Goal: Task Accomplishment & Management: Manage account settings

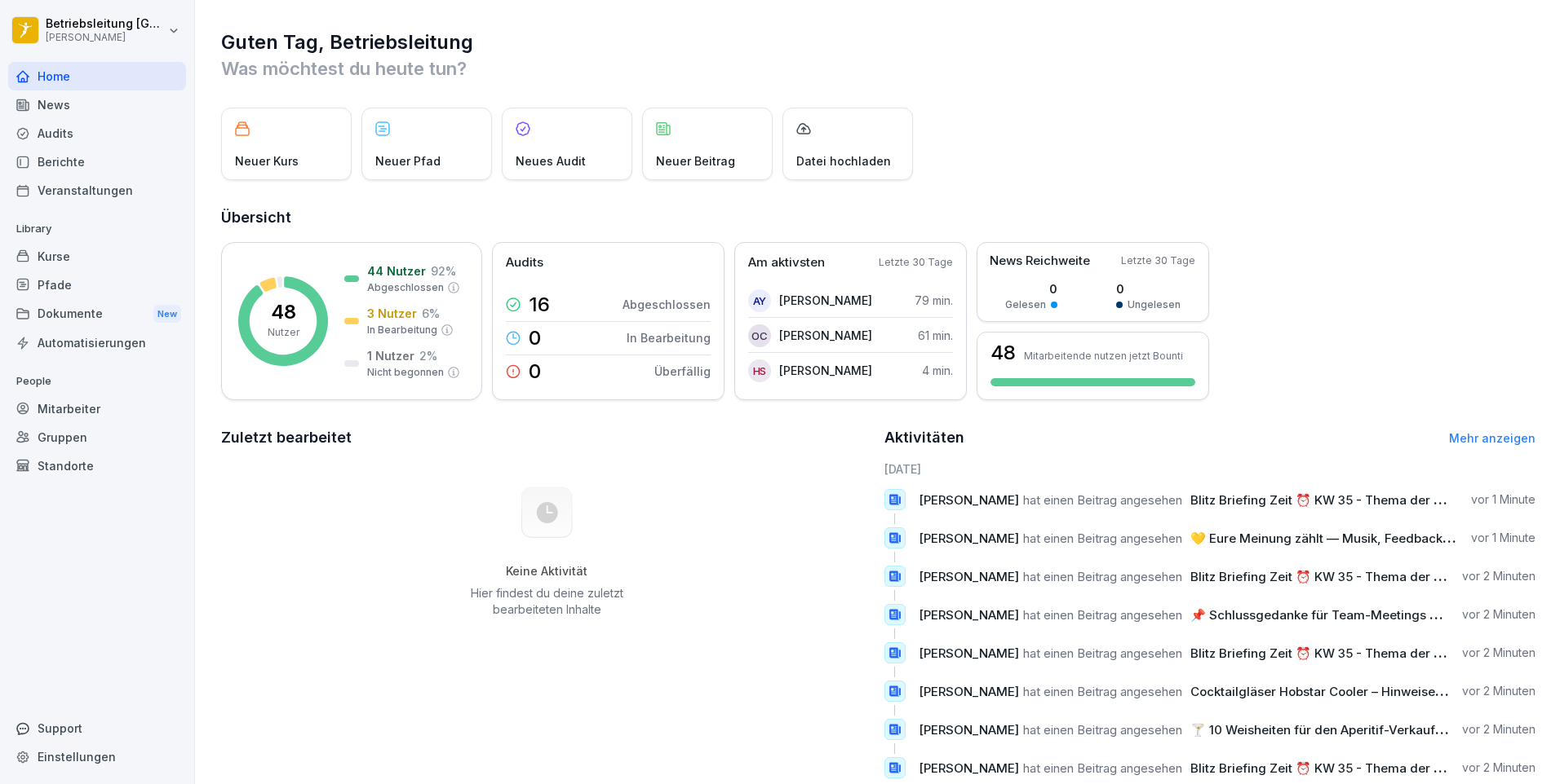
click at [63, 95] on div "News" at bounding box center [97, 105] width 178 height 29
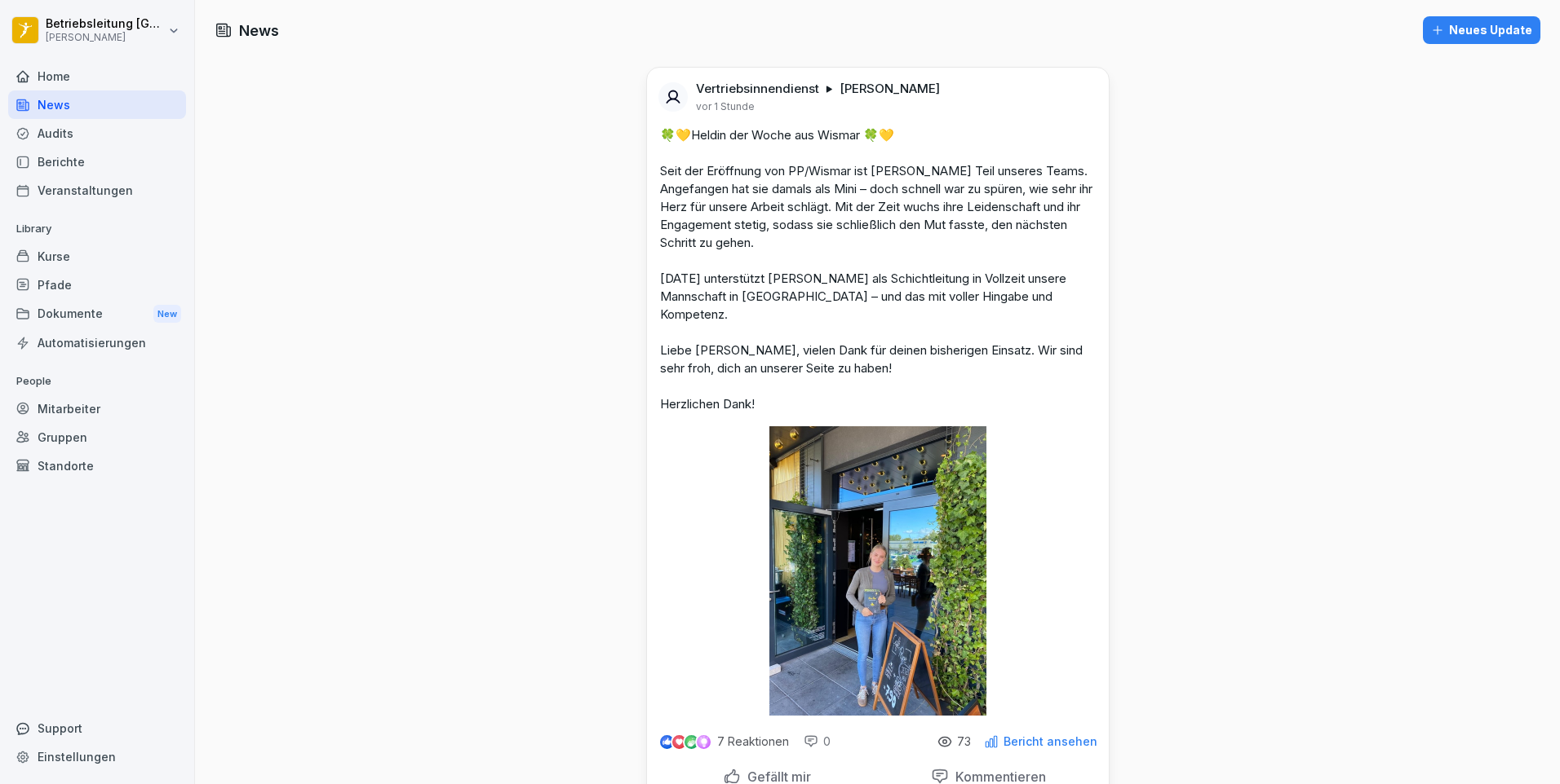
click at [77, 175] on div "Berichte" at bounding box center [97, 162] width 178 height 29
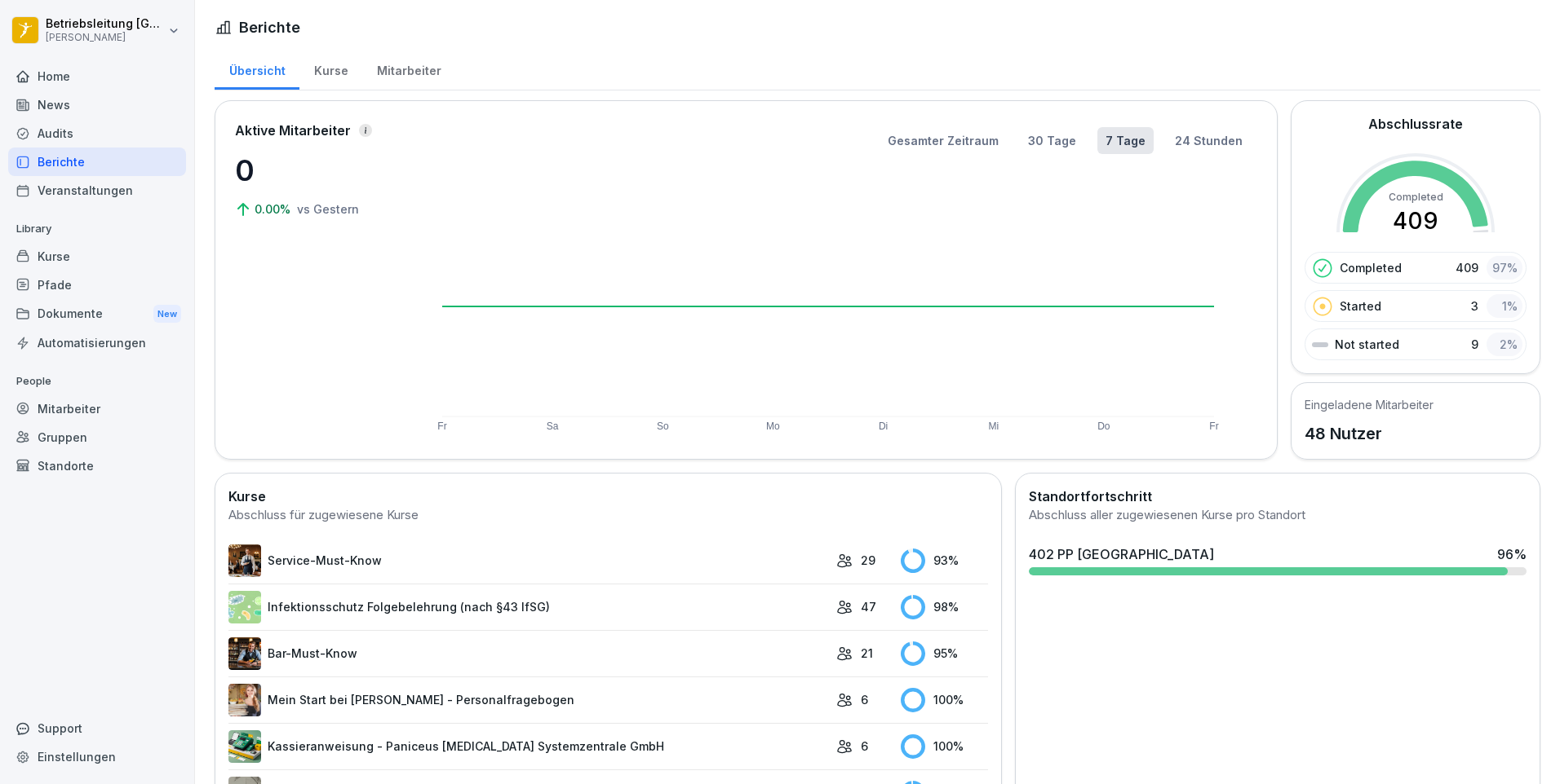
click at [390, 72] on div "Mitarbeiter" at bounding box center [409, 69] width 93 height 42
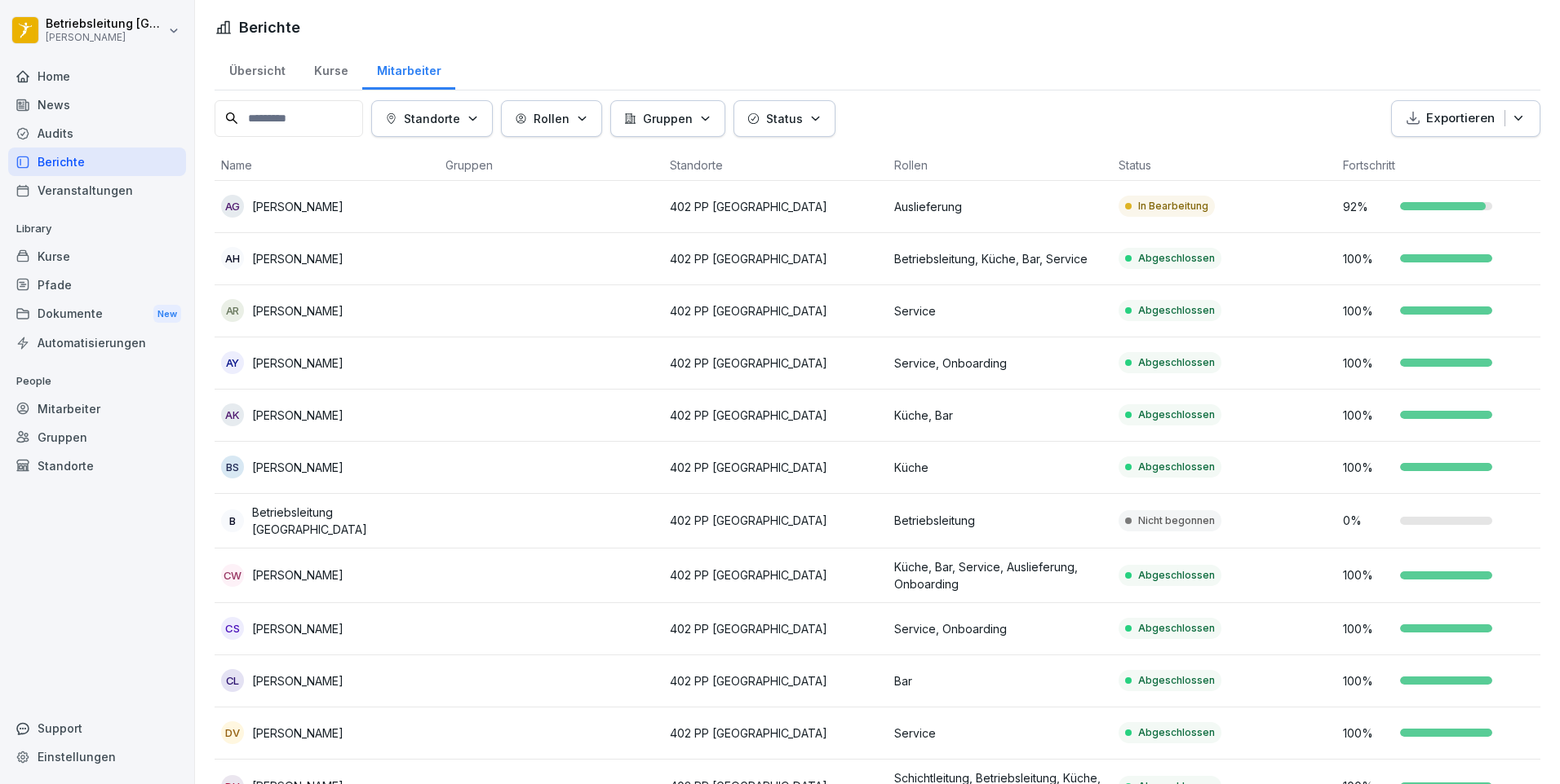
click at [319, 68] on div "Kurse" at bounding box center [331, 69] width 63 height 42
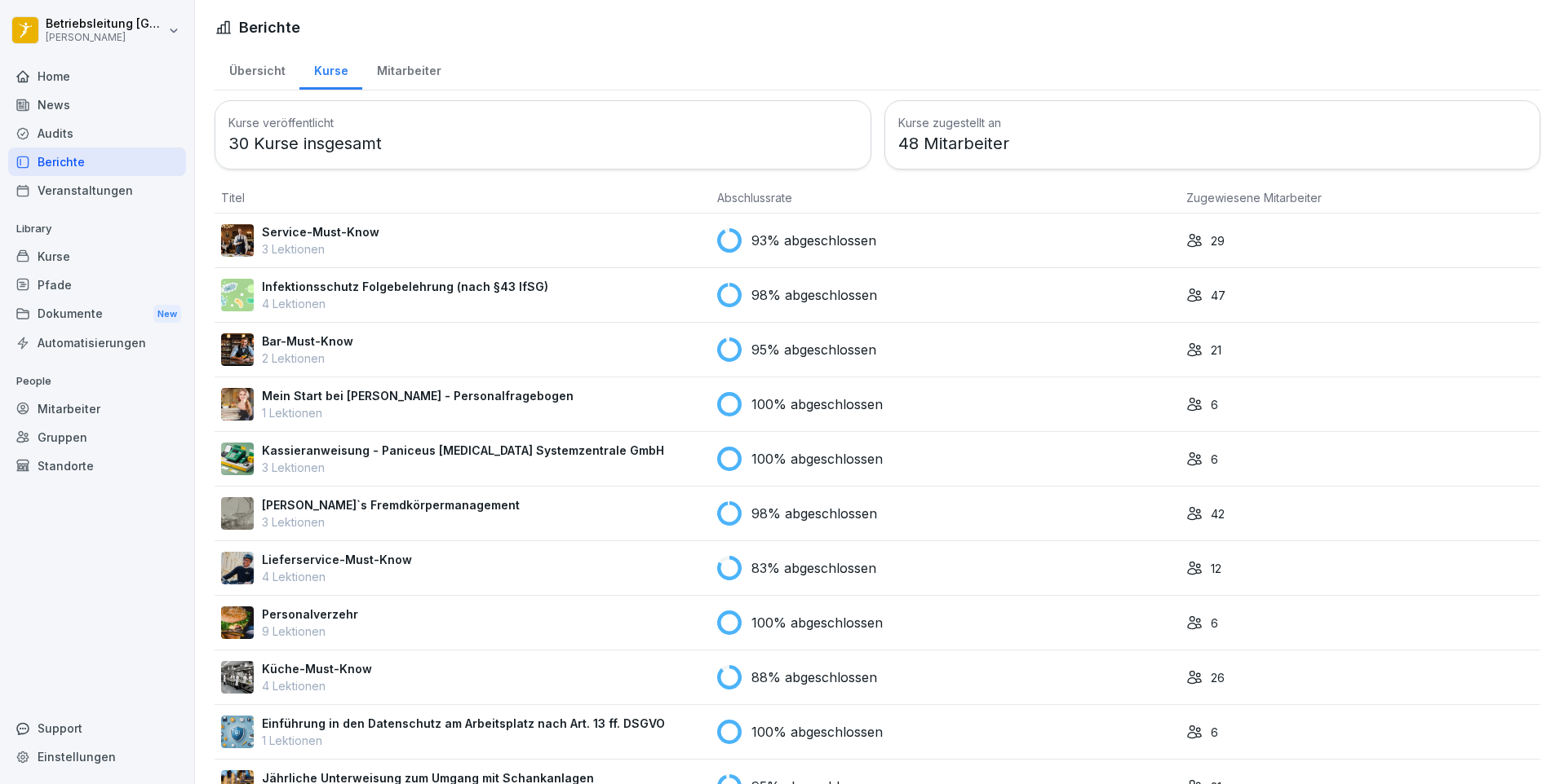
click at [97, 201] on div "Veranstaltungen" at bounding box center [97, 190] width 178 height 29
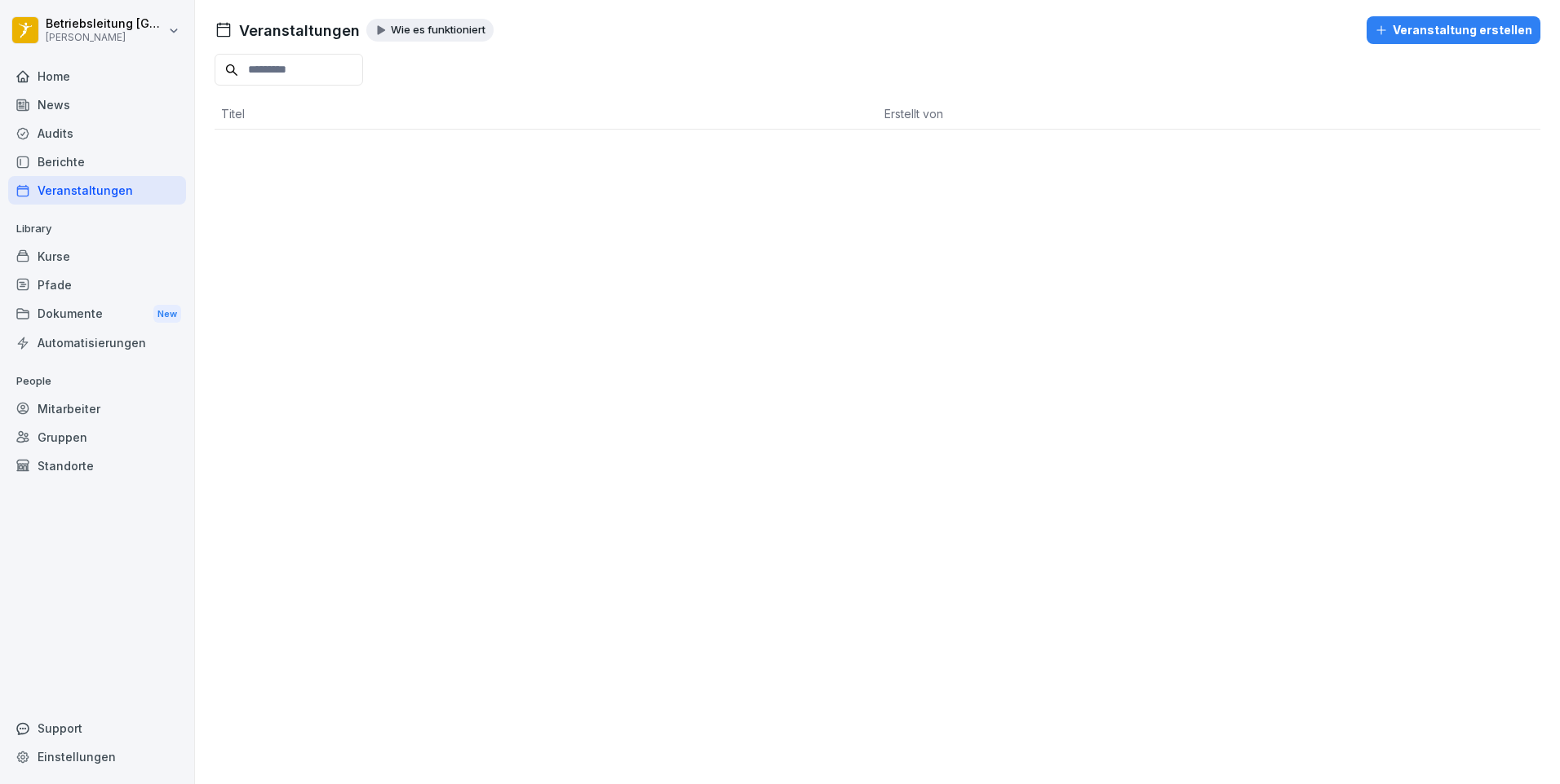
click at [94, 400] on div "Mitarbeiter" at bounding box center [97, 409] width 178 height 29
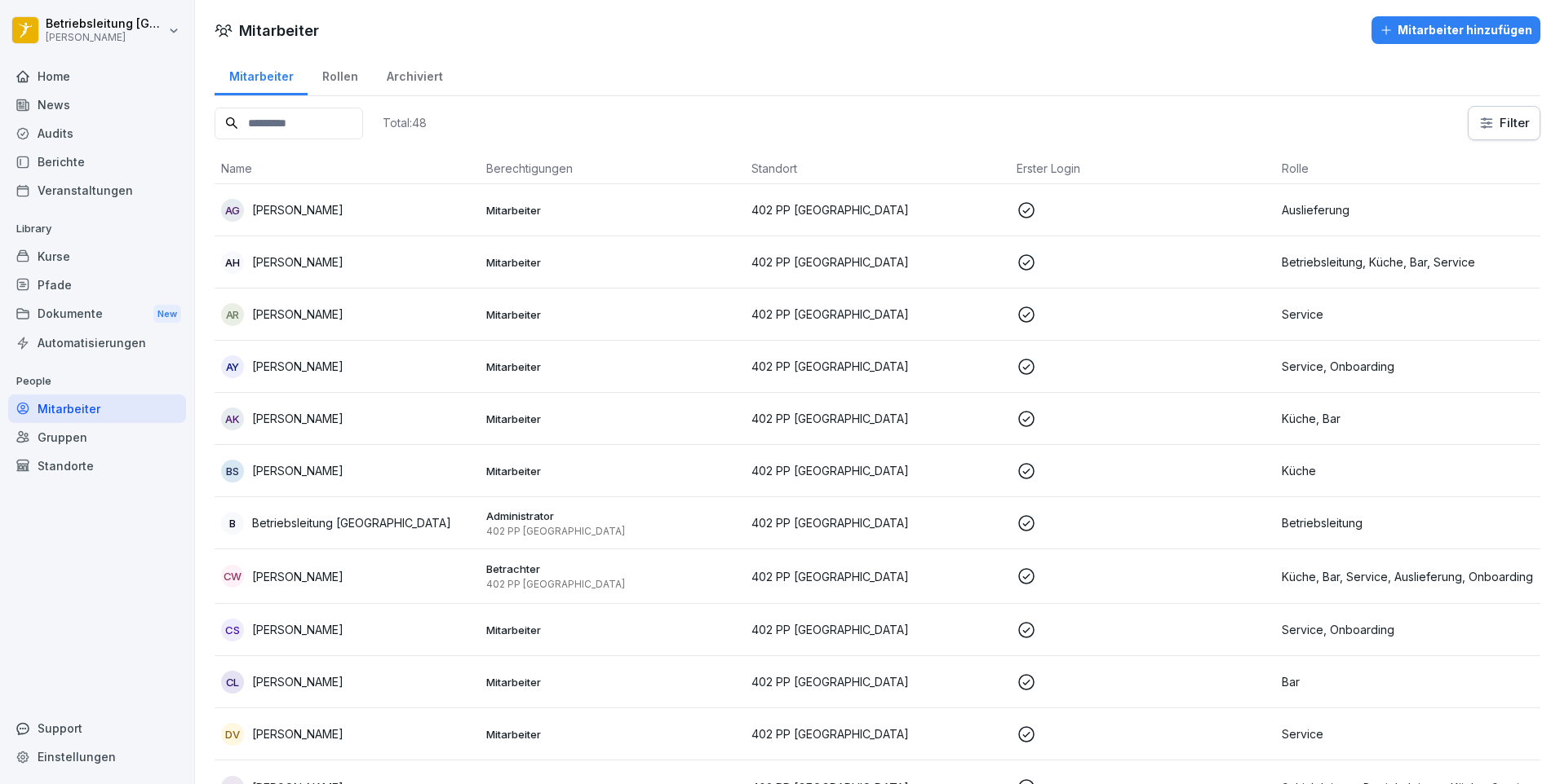
click at [45, 77] on div "Home" at bounding box center [97, 76] width 178 height 29
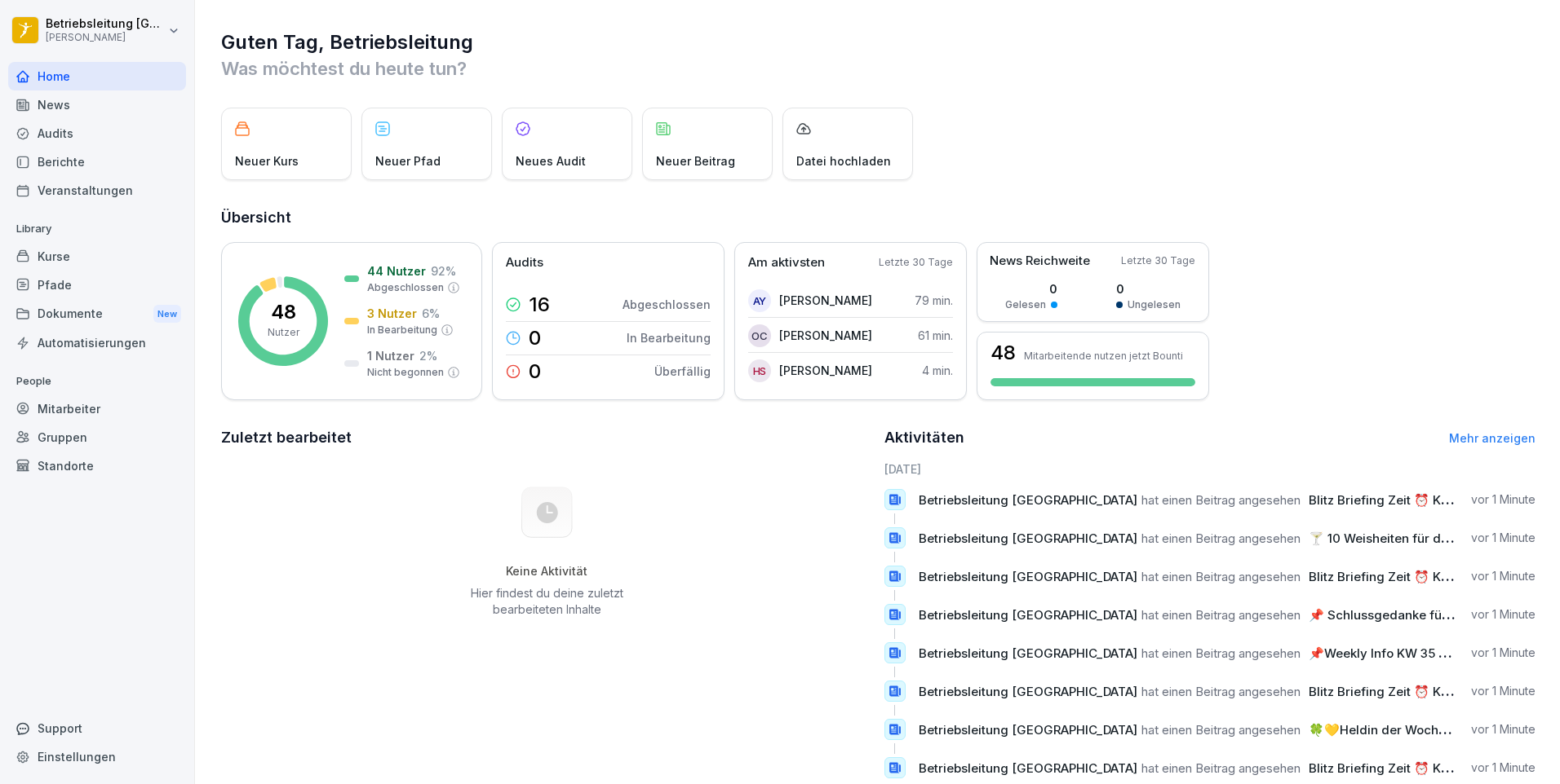
click at [100, 399] on div "Mitarbeiter" at bounding box center [97, 409] width 178 height 29
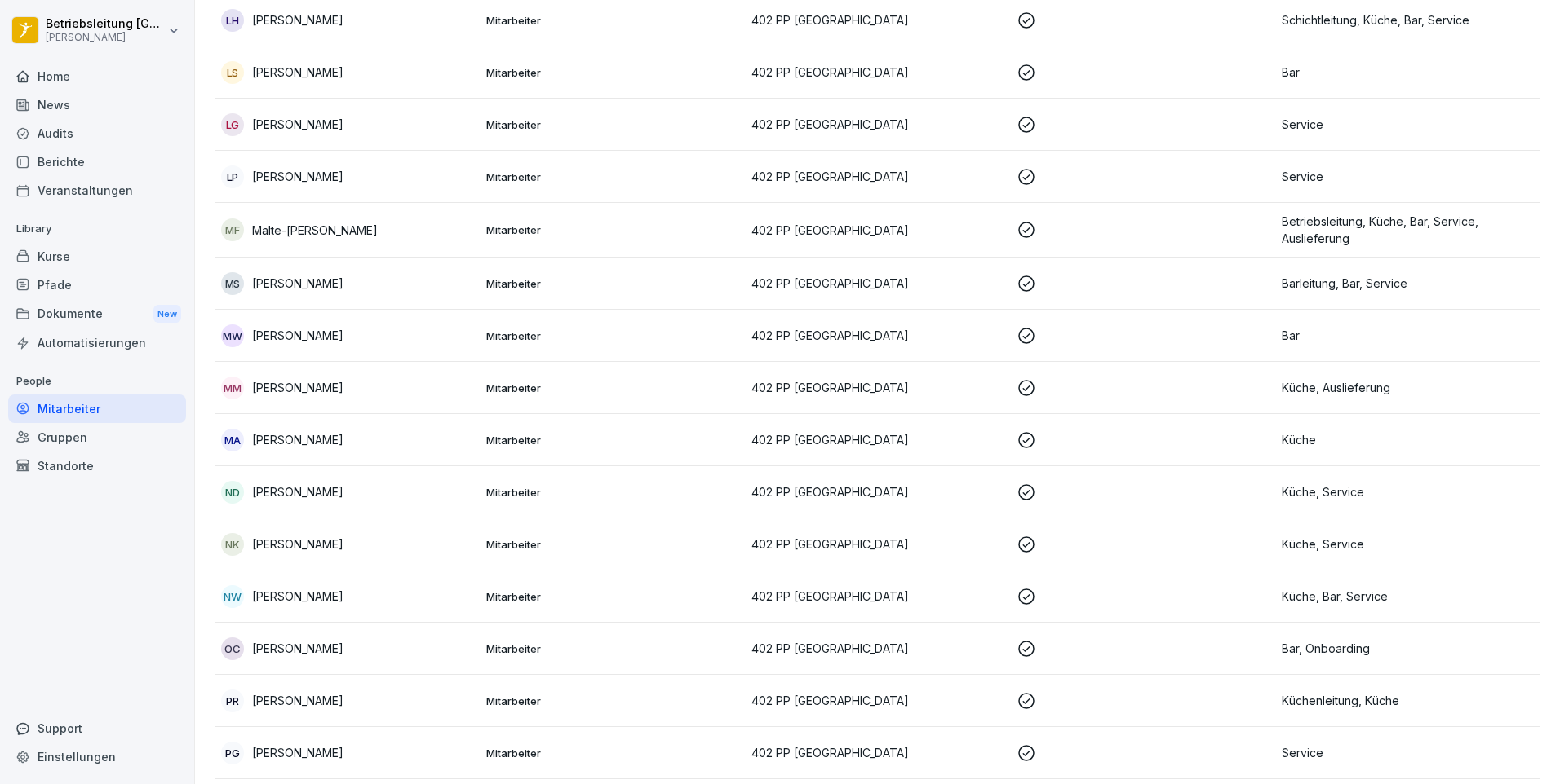
scroll to position [1631, 0]
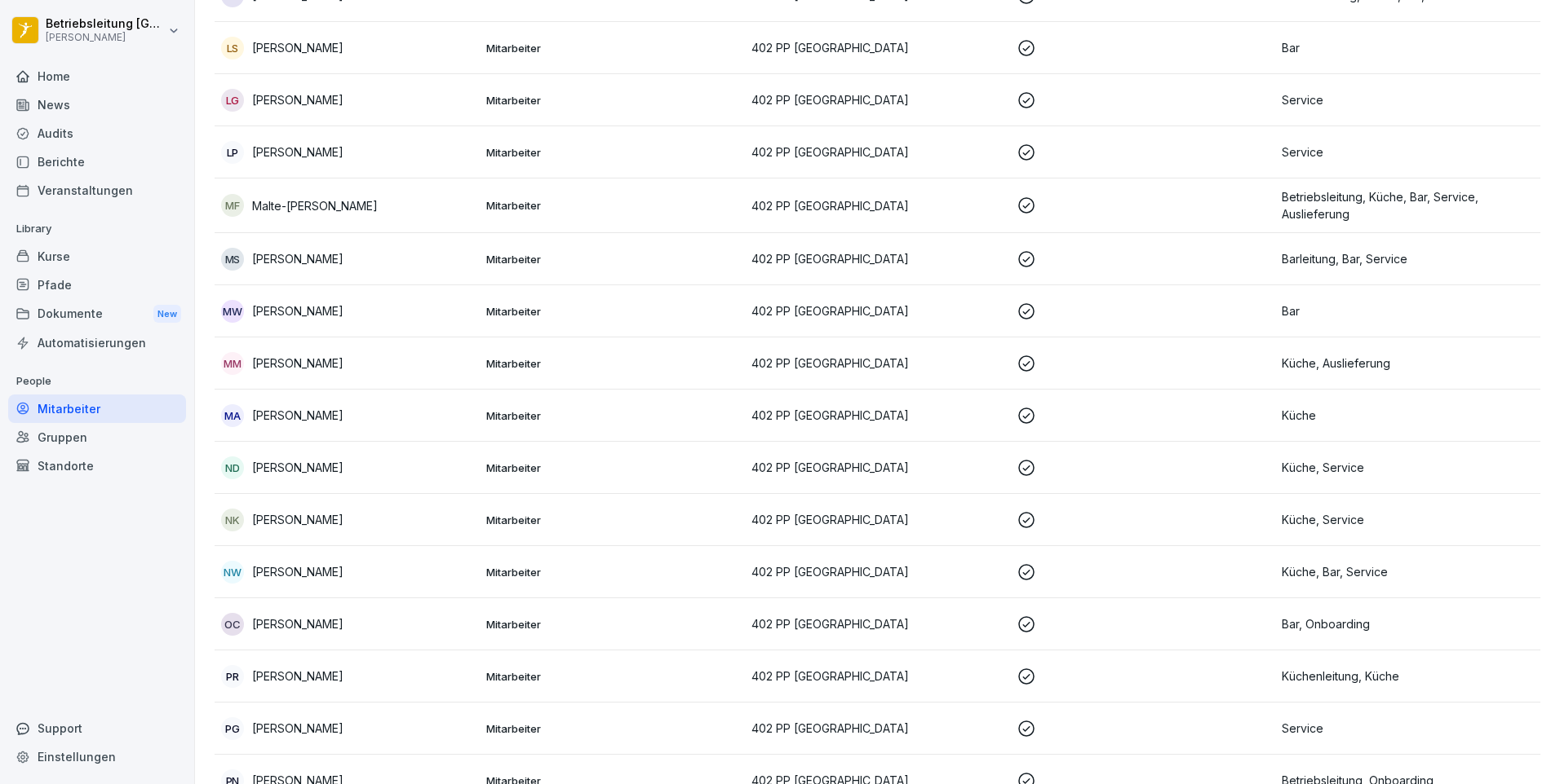
click at [452, 619] on div "OC [PERSON_NAME]" at bounding box center [347, 624] width 252 height 23
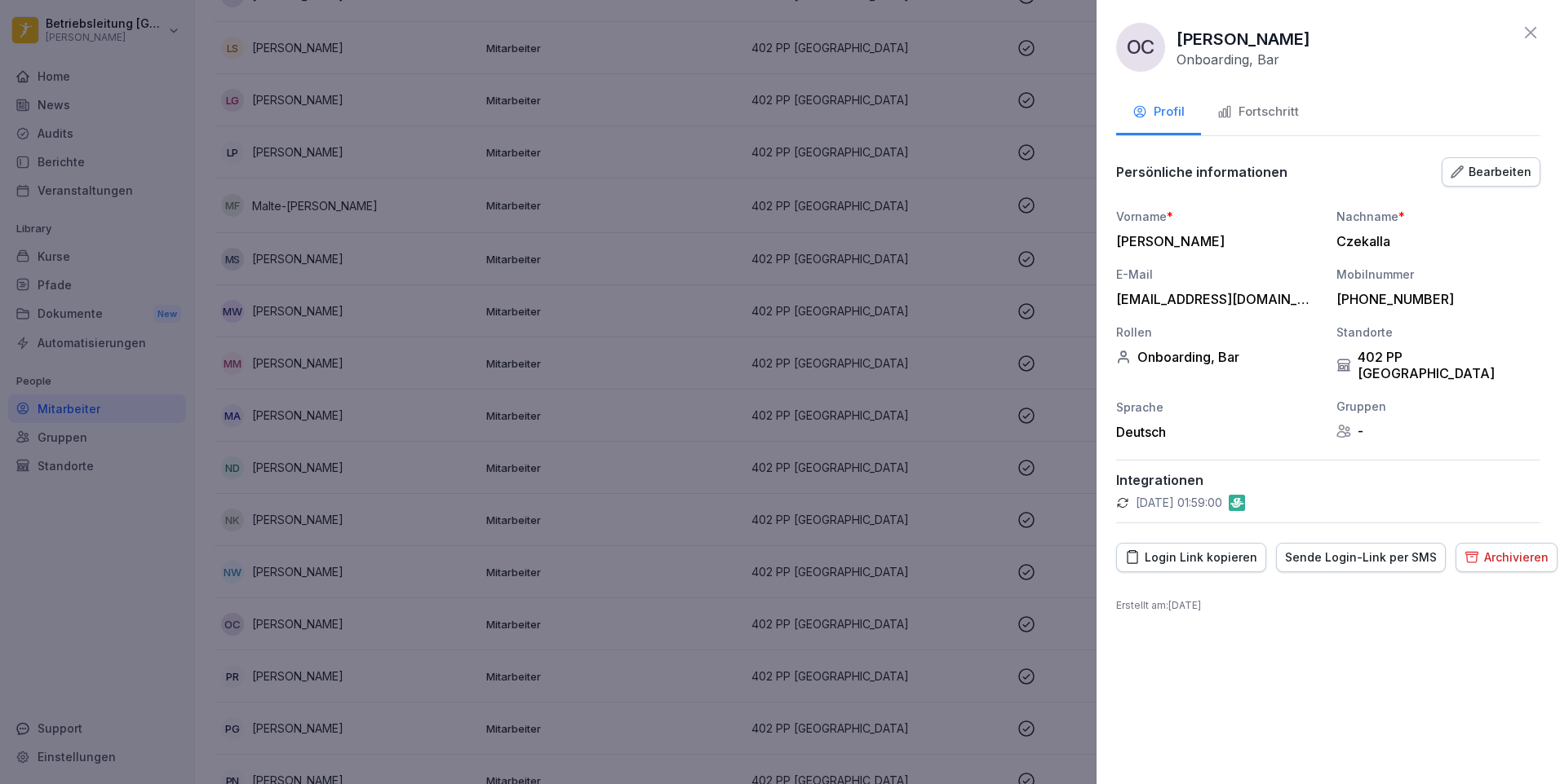
click at [1497, 548] on div "Archivieren" at bounding box center [1506, 557] width 84 height 18
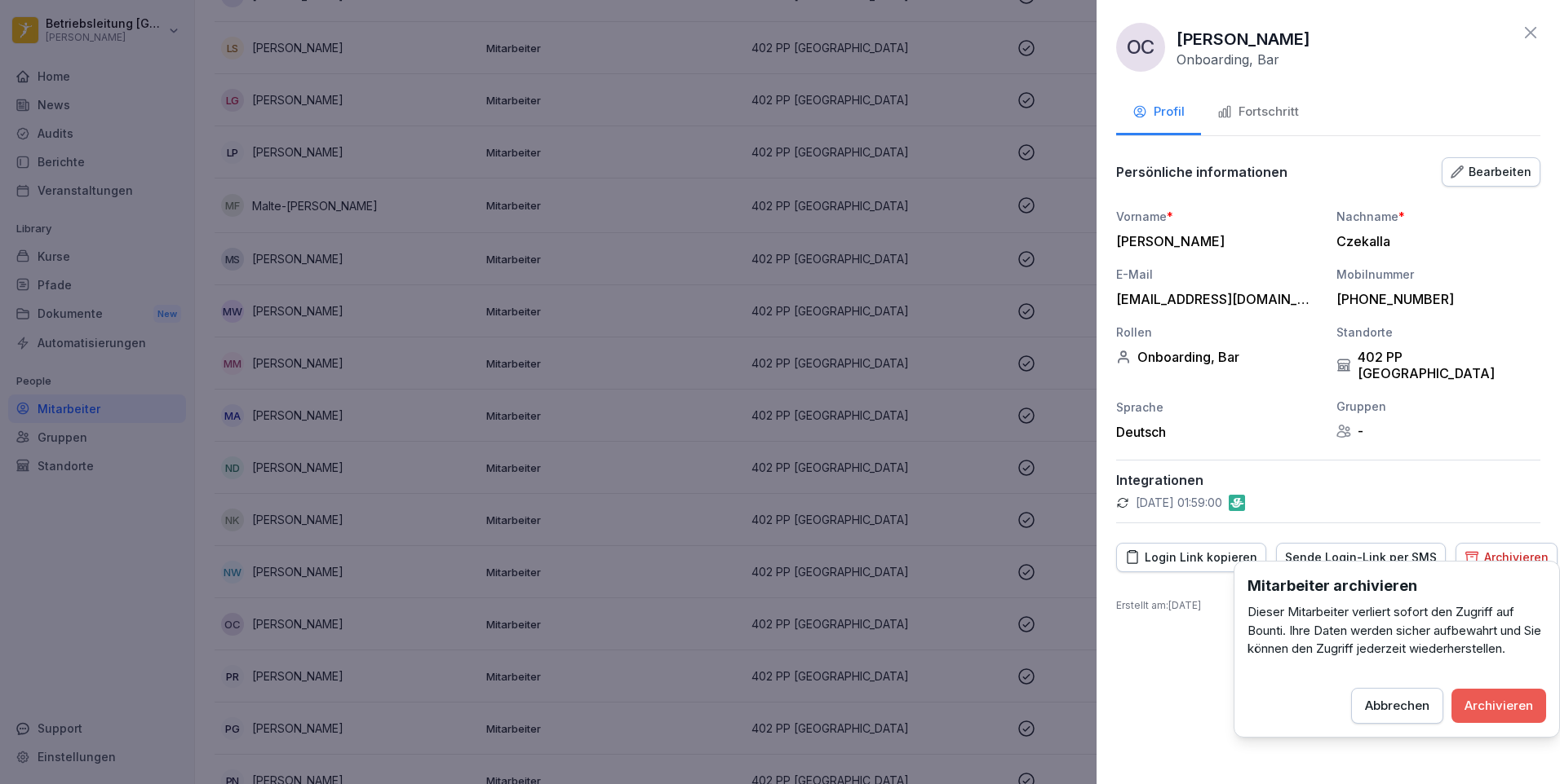
click at [1498, 698] on div "Archivieren" at bounding box center [1498, 706] width 68 height 18
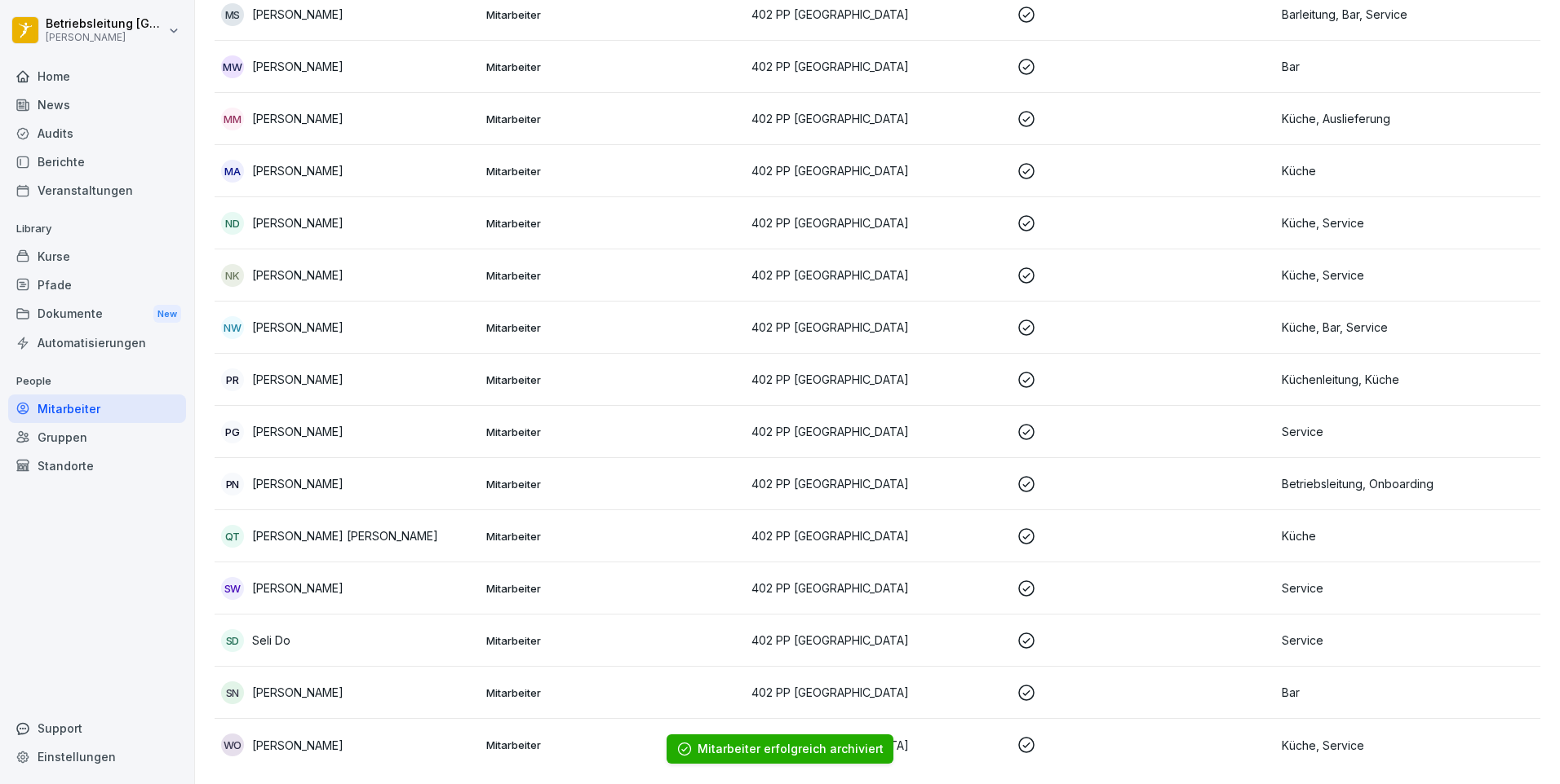
scroll to position [1887, 0]
click at [331, 737] on p "[PERSON_NAME]" at bounding box center [298, 746] width 91 height 17
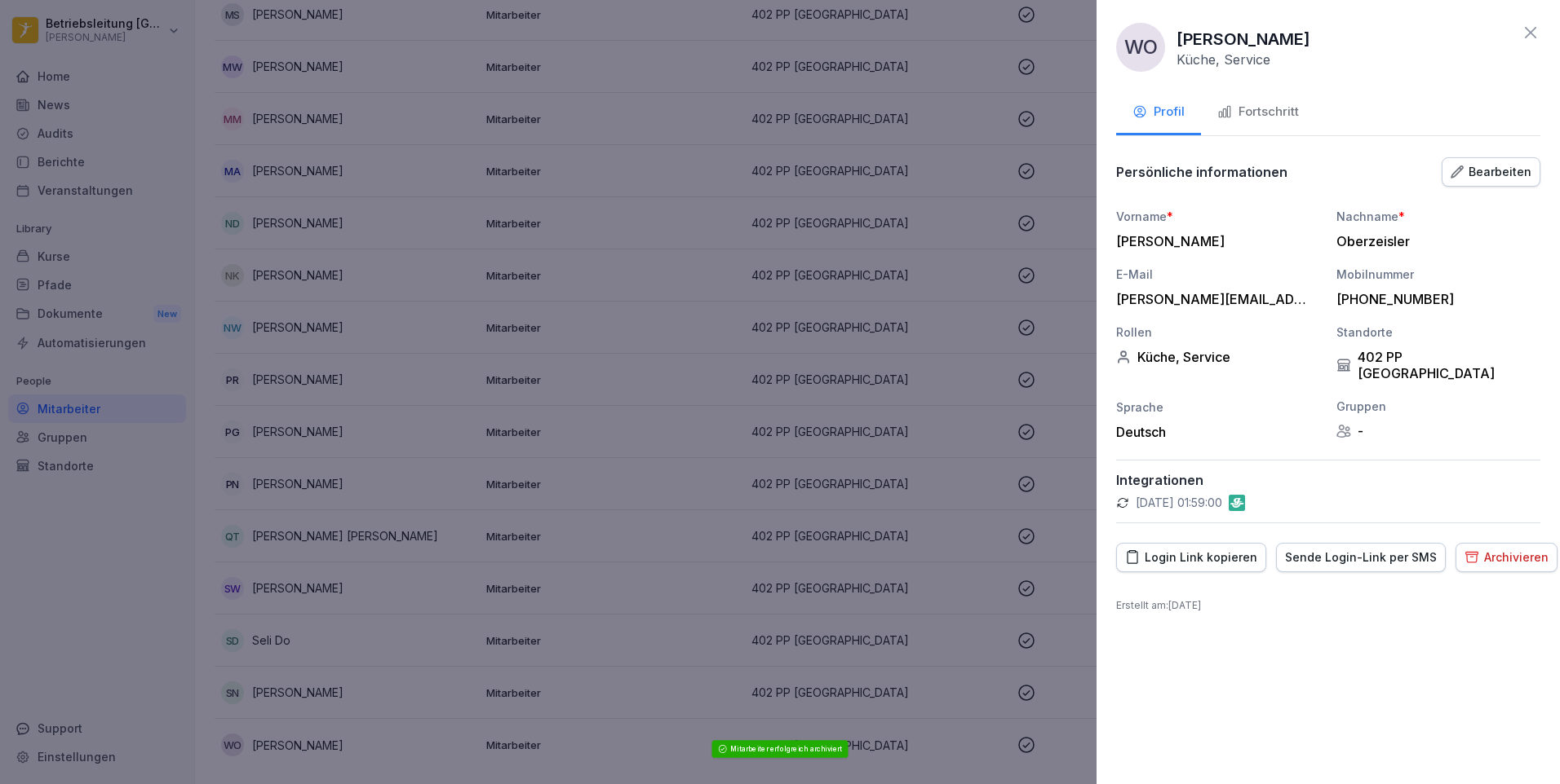
click at [1511, 548] on div "Archivieren" at bounding box center [1506, 557] width 84 height 18
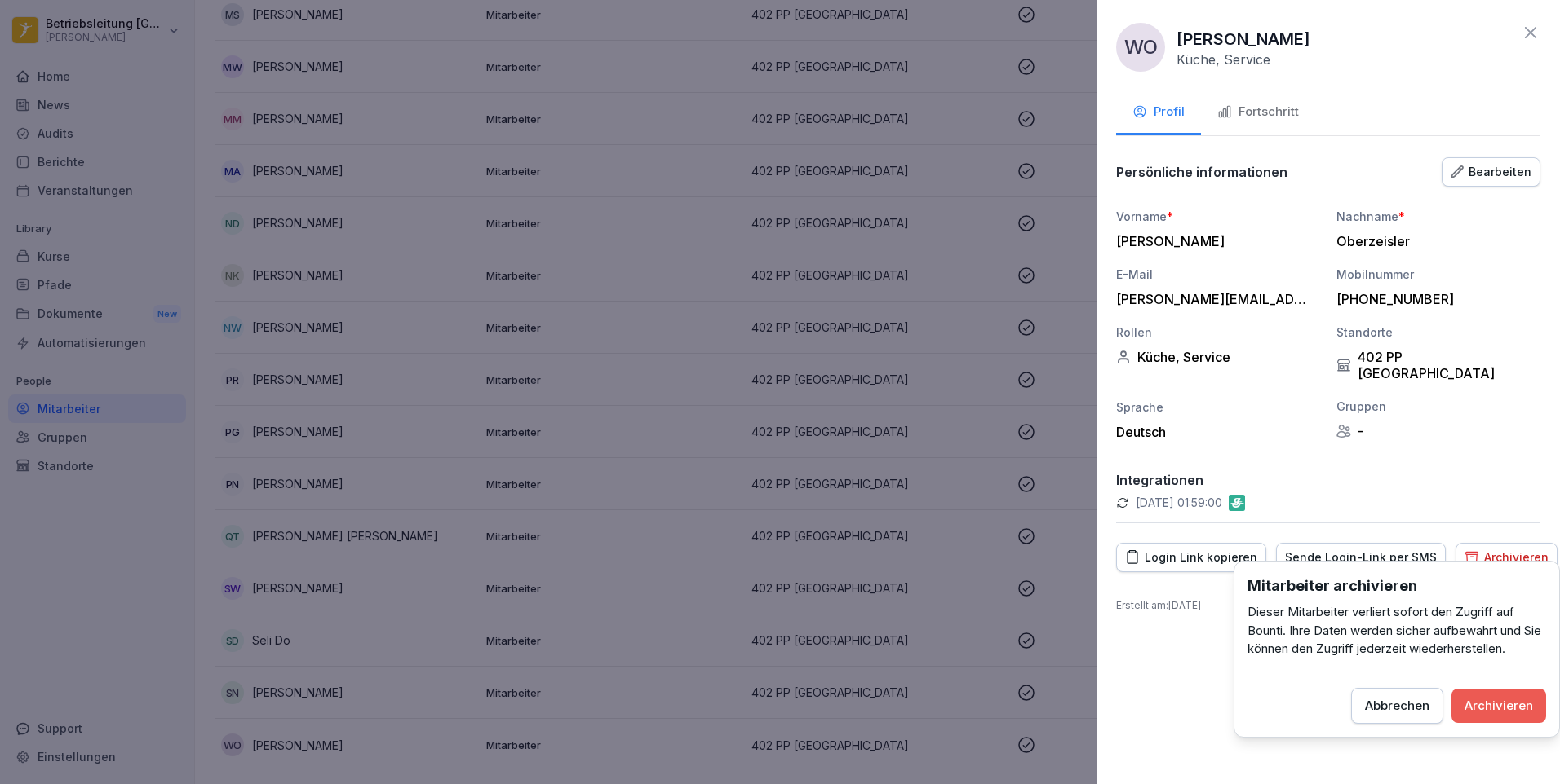
click at [1533, 710] on button "Archivieren" at bounding box center [1498, 706] width 95 height 34
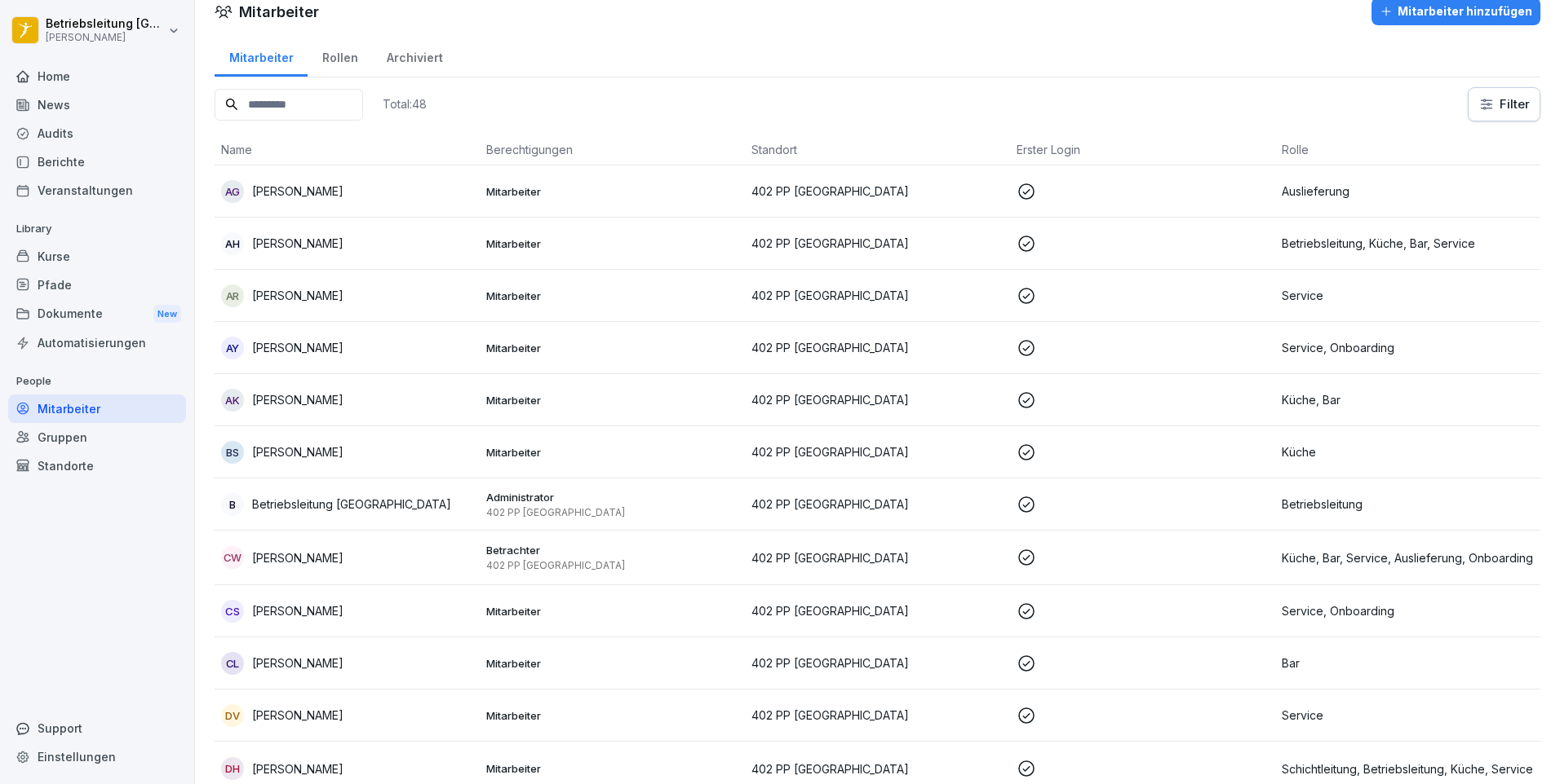
scroll to position [0, 0]
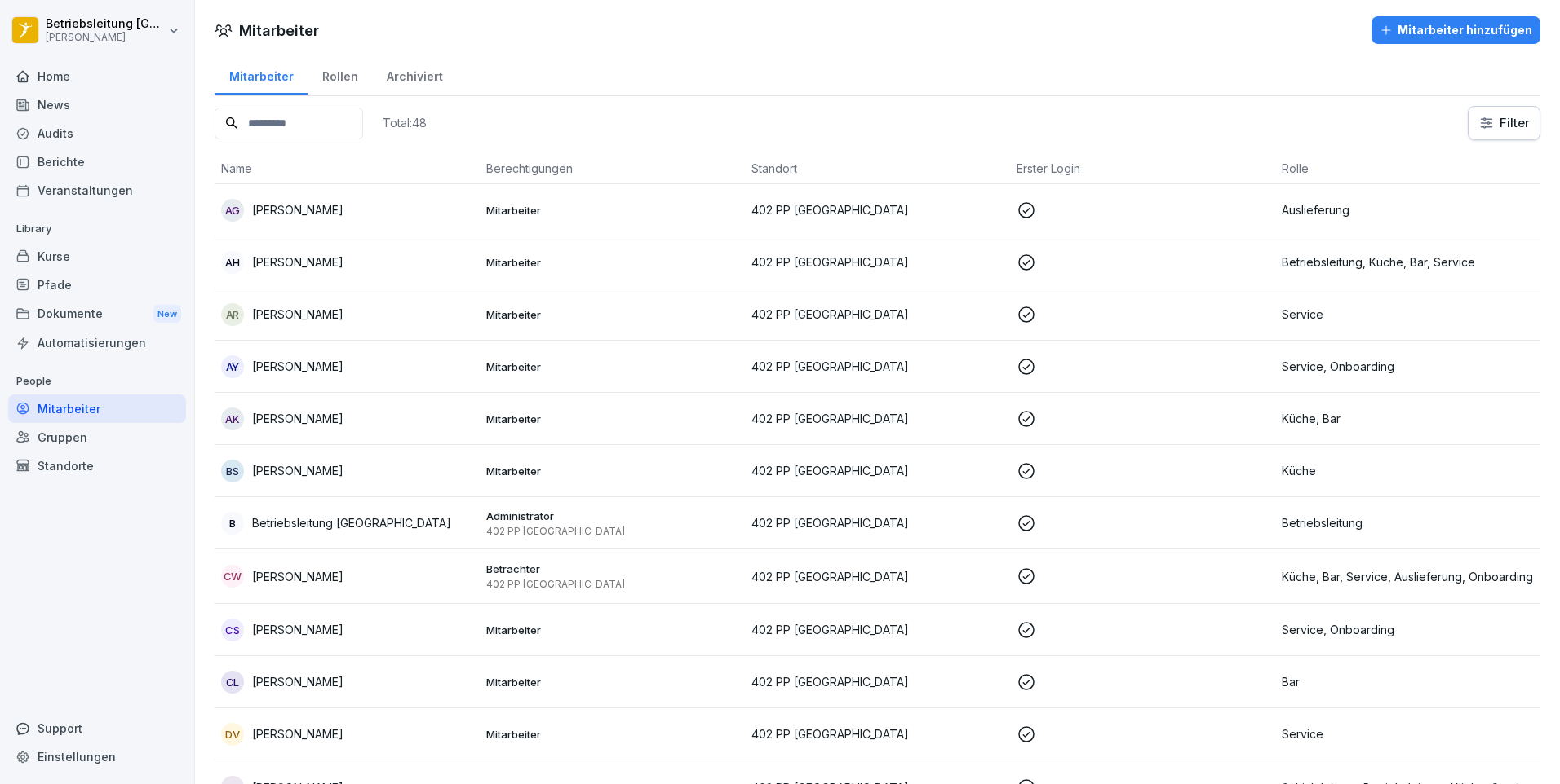
click at [1401, 27] on div "Mitarbeiter hinzufügen" at bounding box center [1455, 29] width 152 height 18
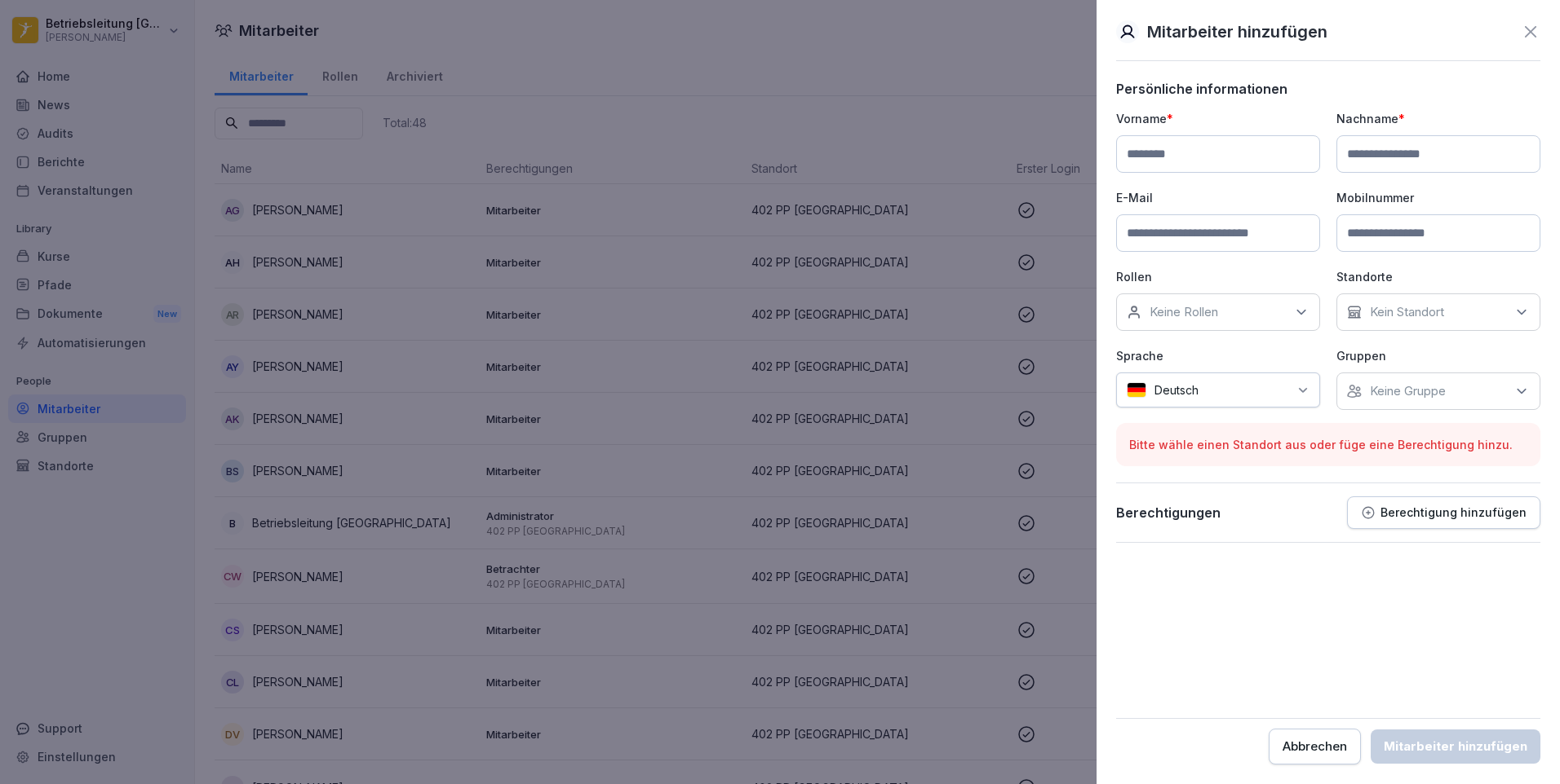
click at [1289, 307] on div "Keine Rollen" at bounding box center [1218, 312] width 204 height 37
click at [1193, 613] on form "Persönliche informationen Vorname * Nachname * E-Mail Mobilnummer Rollen Keine …" at bounding box center [1328, 423] width 424 height 684
click at [1262, 287] on div "Rollen Keine Rollen" at bounding box center [1218, 299] width 204 height 63
click at [1250, 311] on div "Keine Rollen" at bounding box center [1218, 312] width 204 height 37
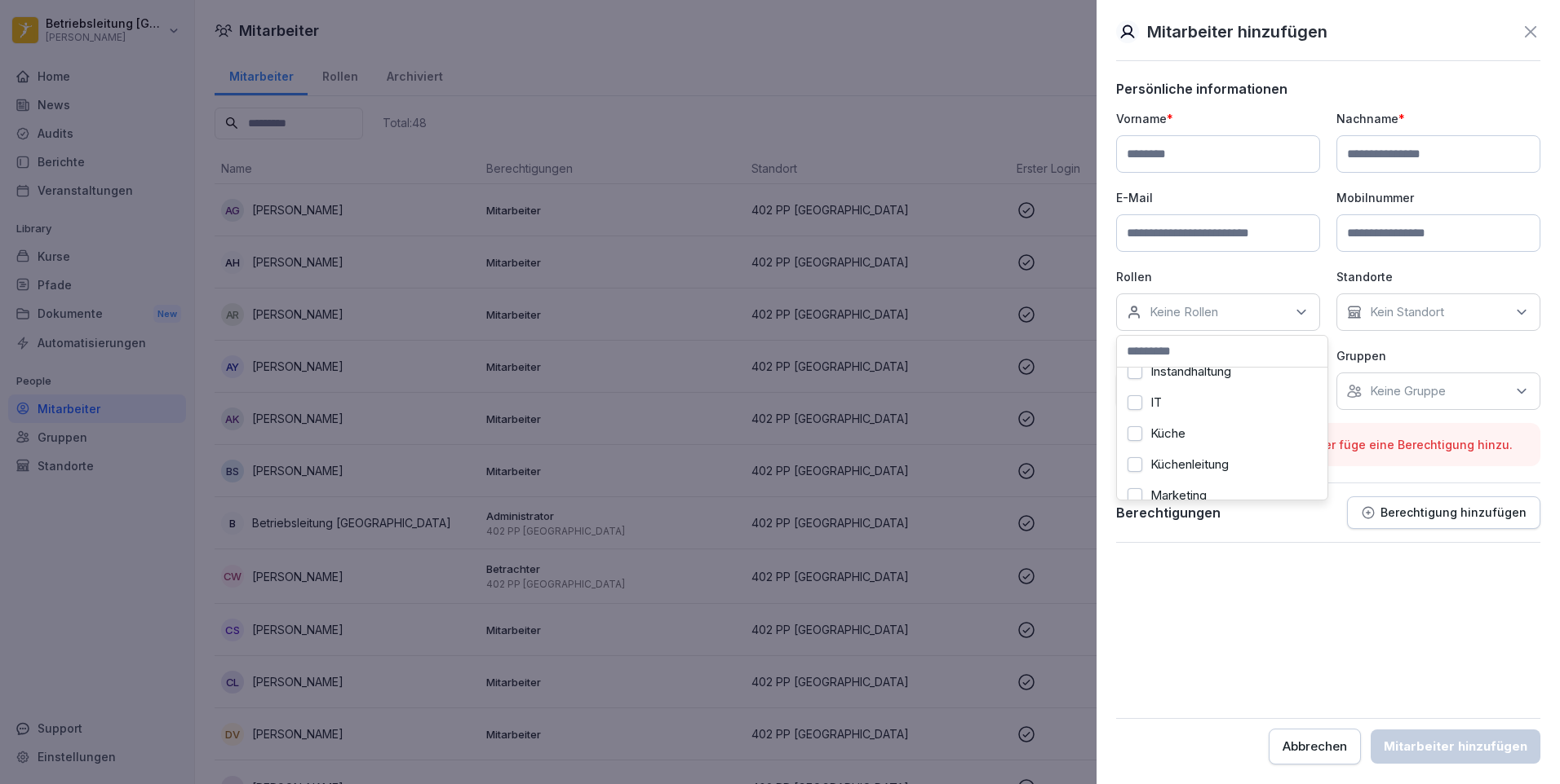
scroll to position [500, 0]
click at [1187, 446] on label "Onboarding" at bounding box center [1183, 445] width 65 height 14
click at [1320, 745] on div "Abbrechen" at bounding box center [1315, 747] width 65 height 18
